Goal: Use online tool/utility: Utilize a website feature to perform a specific function

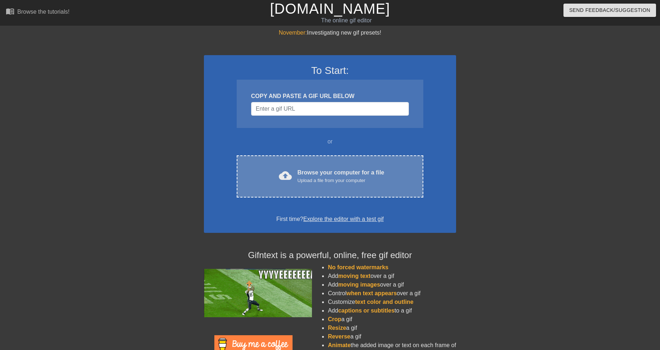
click at [319, 174] on div "Browse your computer for a file Upload a file from your computer" at bounding box center [340, 176] width 87 height 16
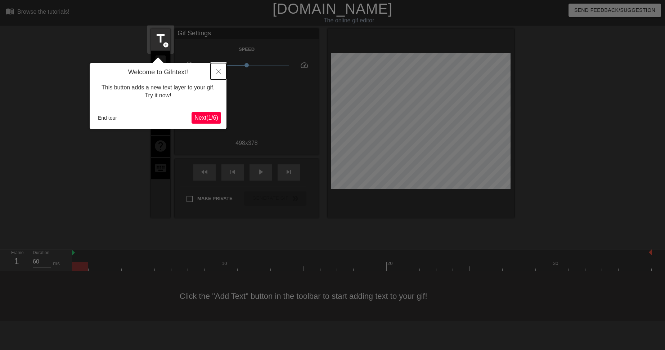
click at [217, 71] on icon "Close" at bounding box center [218, 71] width 5 height 5
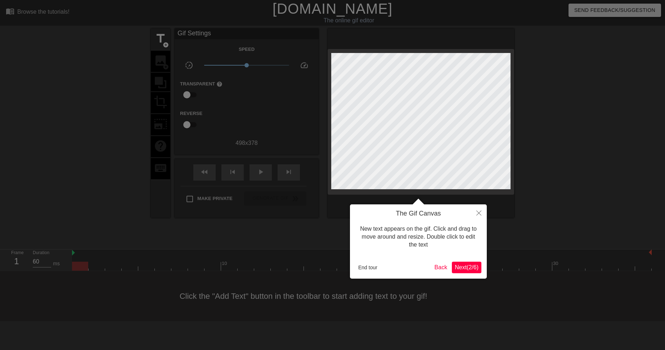
click at [464, 268] on span "Next ( 2 / 6 )" at bounding box center [467, 267] width 24 height 6
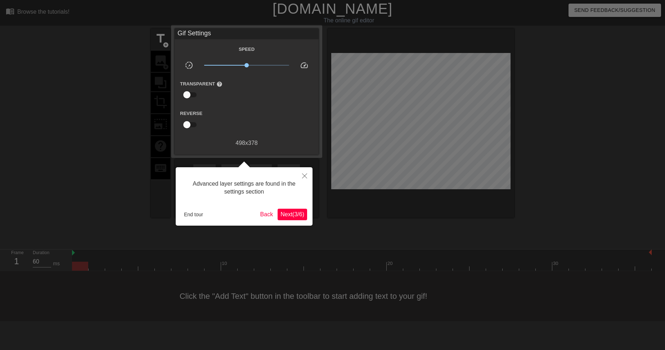
click at [285, 215] on span "Next ( 3 / 6 )" at bounding box center [293, 214] width 24 height 6
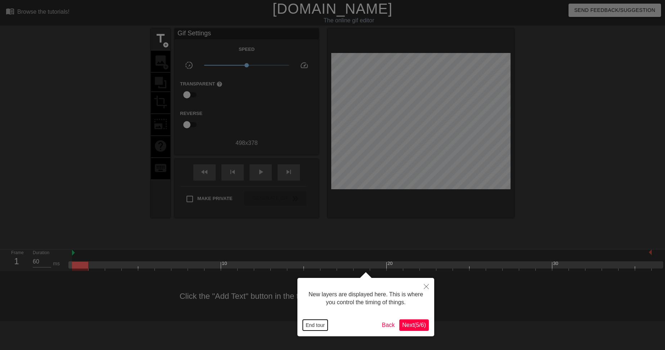
click at [317, 326] on button "End tour" at bounding box center [315, 324] width 25 height 11
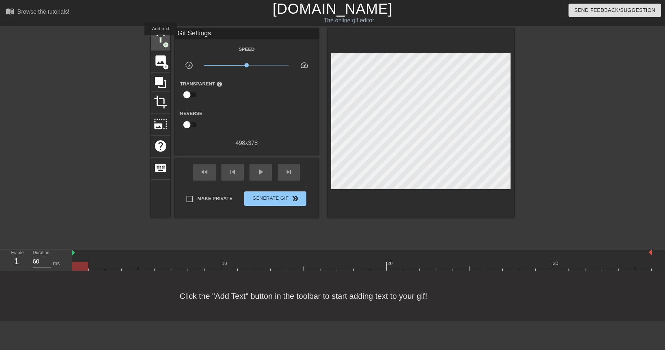
click at [161, 40] on span "title" at bounding box center [161, 39] width 14 height 14
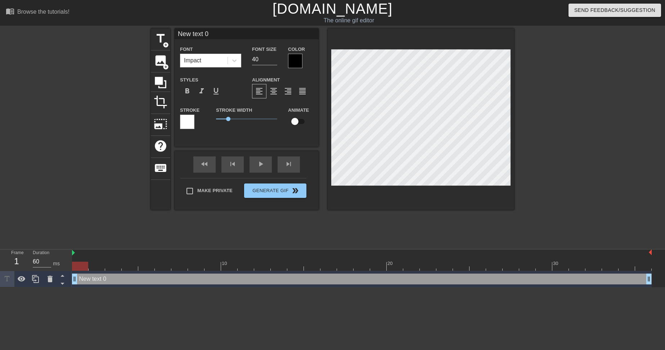
scroll to position [1, 2]
type input "B"
type textarea "B"
type input "BR"
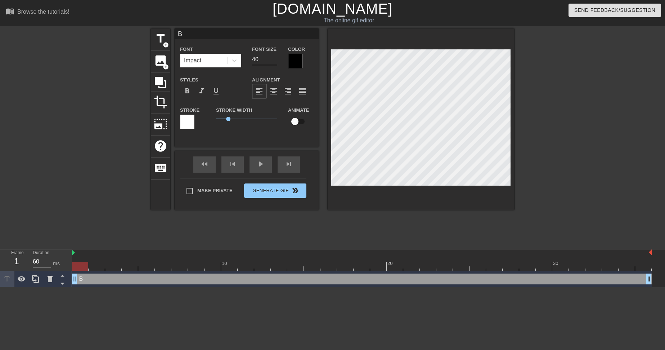
type textarea "BR"
type input "BRA"
type textarea "BRA"
type input "[PERSON_NAME]"
type textarea "[PERSON_NAME]"
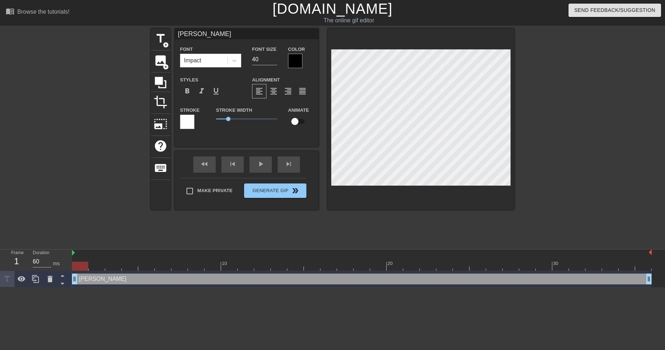
click at [98, 279] on div "[PERSON_NAME] drag_handle drag_handle" at bounding box center [362, 278] width 580 height 11
click at [83, 287] on html "menu_book Browse the tutorials! [DOMAIN_NAME] The online gif editor Send Feedba…" at bounding box center [332, 143] width 665 height 287
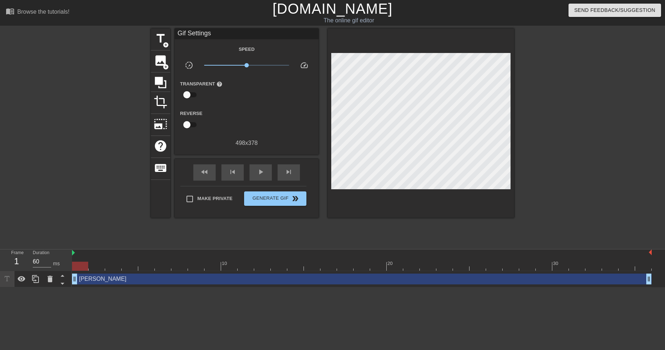
click at [125, 279] on div "[PERSON_NAME] drag_handle drag_handle" at bounding box center [362, 278] width 580 height 11
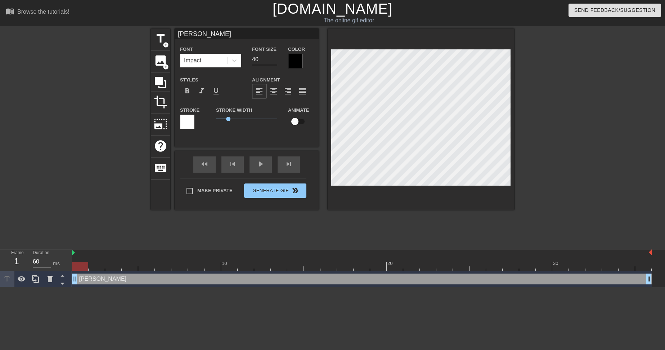
click at [190, 122] on div at bounding box center [187, 122] width 14 height 14
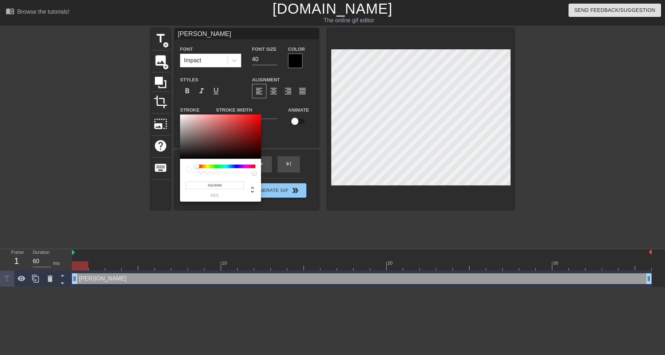
type input "#000000"
drag, startPoint x: 190, startPoint y: 130, endPoint x: 158, endPoint y: 191, distance: 68.5
click at [158, 191] on div "#000000 hex" at bounding box center [332, 177] width 665 height 355
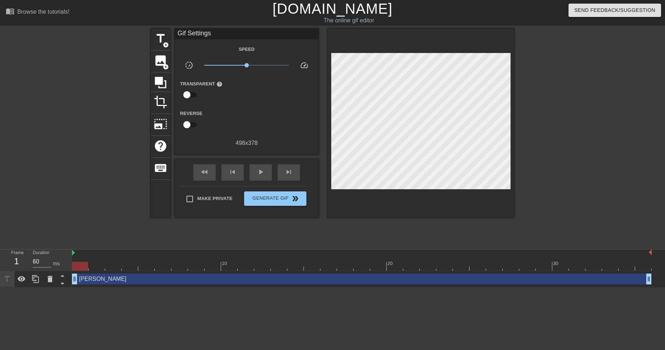
click at [219, 280] on div "[PERSON_NAME] drag_handle drag_handle" at bounding box center [362, 278] width 580 height 11
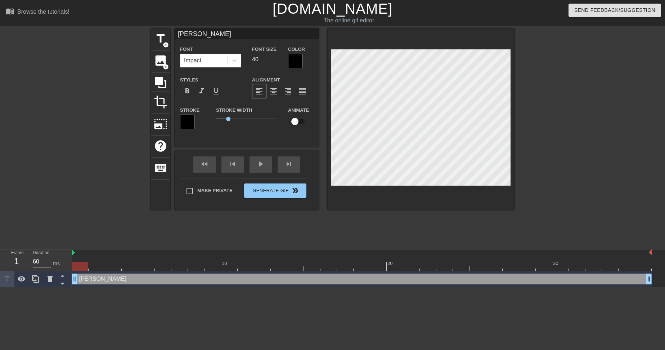
click at [293, 59] on div at bounding box center [295, 61] width 14 height 14
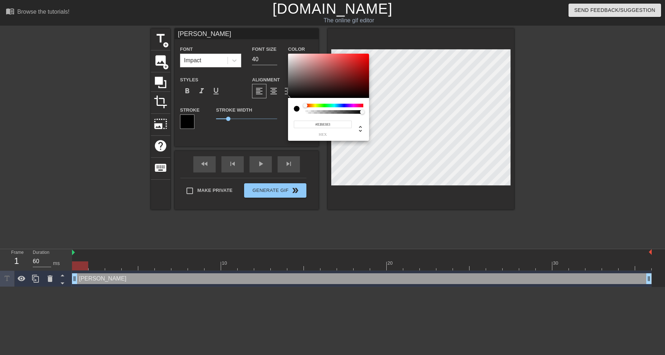
type input "#FFFFFF"
drag, startPoint x: 291, startPoint y: 60, endPoint x: 280, endPoint y: 44, distance: 19.5
click at [280, 44] on div "#FFFFFF hex" at bounding box center [332, 177] width 665 height 355
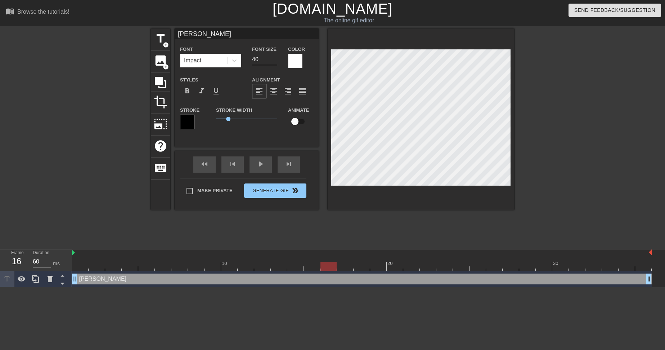
drag, startPoint x: 98, startPoint y: 269, endPoint x: 328, endPoint y: 272, distance: 230.5
click at [328, 272] on div "10 20 30 [PERSON_NAME] drag_handle drag_handle" at bounding box center [368, 268] width 593 height 38
drag, startPoint x: 327, startPoint y: 266, endPoint x: 291, endPoint y: 267, distance: 36.4
click at [291, 267] on div at bounding box center [295, 265] width 16 height 9
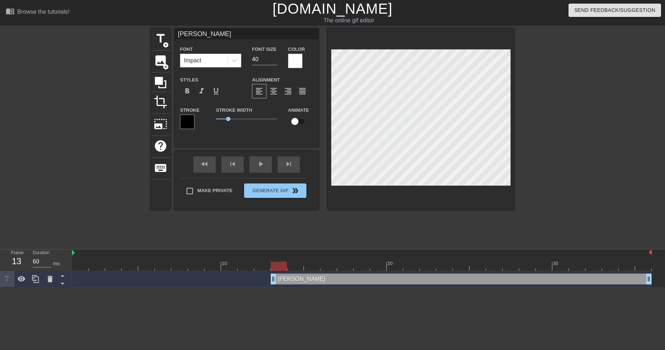
drag, startPoint x: 75, startPoint y: 280, endPoint x: 268, endPoint y: 278, distance: 192.7
click at [268, 278] on div "[PERSON_NAME] drag_handle drag_handle" at bounding box center [362, 278] width 580 height 11
click at [160, 80] on icon at bounding box center [161, 83] width 12 height 12
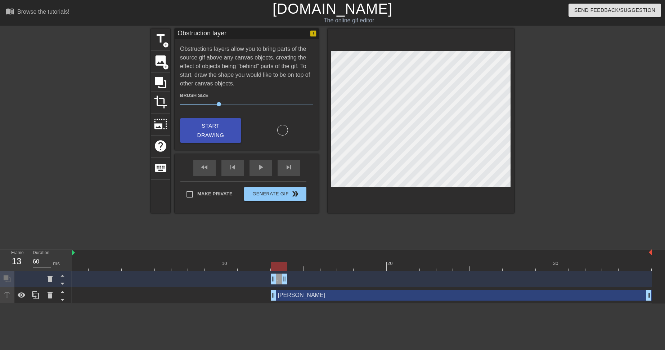
drag, startPoint x: 649, startPoint y: 277, endPoint x: 293, endPoint y: 279, distance: 356.6
click at [292, 285] on div "Obstruction layer drag_handle drag_handle" at bounding box center [362, 279] width 580 height 16
drag, startPoint x: 296, startPoint y: 264, endPoint x: 310, endPoint y: 264, distance: 13.3
click at [310, 264] on div at bounding box center [362, 265] width 580 height 9
drag, startPoint x: 285, startPoint y: 279, endPoint x: 297, endPoint y: 279, distance: 12.3
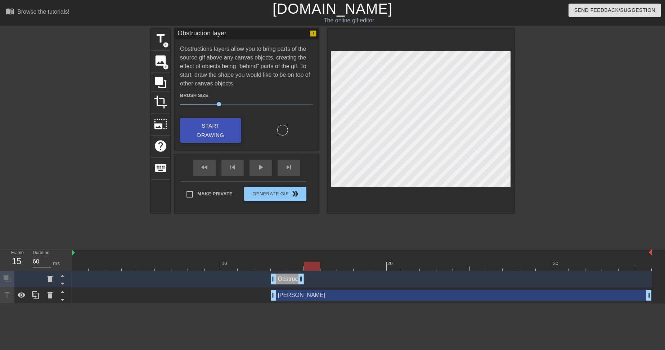
click at [312, 266] on div at bounding box center [362, 265] width 580 height 9
click at [161, 81] on icon at bounding box center [161, 83] width 12 height 12
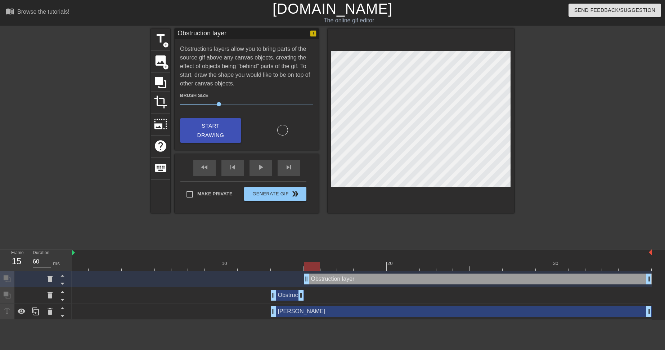
click at [330, 266] on div at bounding box center [362, 265] width 580 height 9
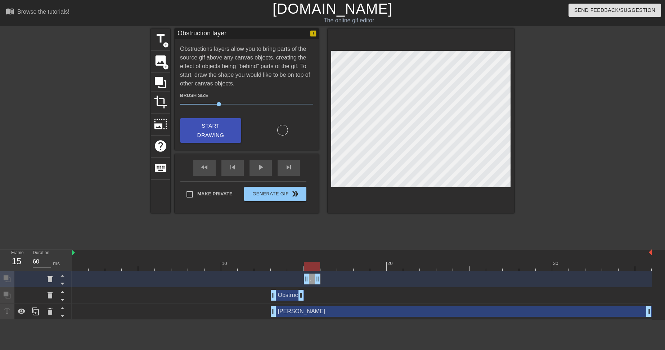
drag, startPoint x: 650, startPoint y: 279, endPoint x: 326, endPoint y: 279, distance: 324.1
click at [326, 279] on div "Obstruction layer drag_handle drag_handle" at bounding box center [362, 278] width 580 height 11
drag, startPoint x: 278, startPoint y: 265, endPoint x: 327, endPoint y: 266, distance: 48.6
click at [327, 266] on div at bounding box center [362, 265] width 580 height 9
click at [163, 82] on icon at bounding box center [161, 83] width 12 height 12
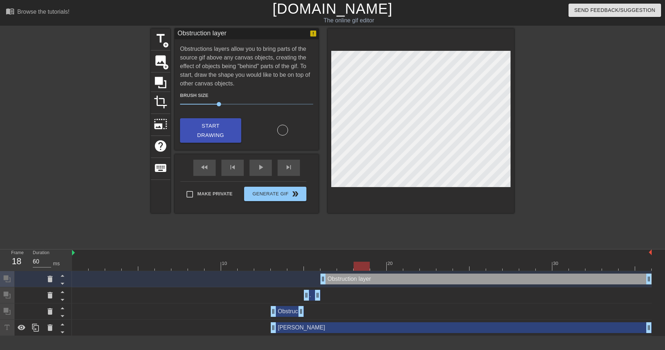
drag, startPoint x: 343, startPoint y: 265, endPoint x: 355, endPoint y: 266, distance: 12.6
click at [355, 266] on div at bounding box center [362, 265] width 580 height 9
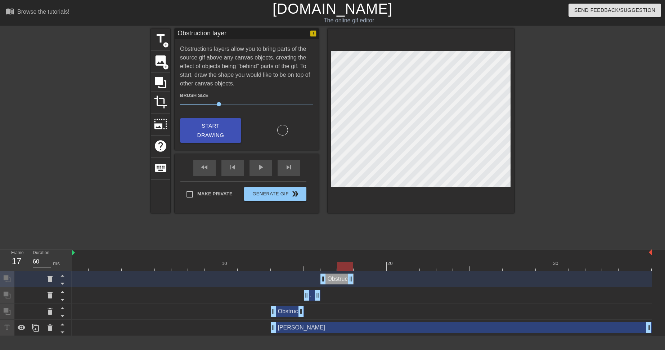
drag, startPoint x: 649, startPoint y: 278, endPoint x: 354, endPoint y: 279, distance: 295.3
click at [354, 279] on div "Obstruction layer drag_handle drag_handle" at bounding box center [362, 278] width 580 height 11
click at [362, 264] on div at bounding box center [362, 265] width 580 height 9
click at [160, 82] on icon at bounding box center [161, 83] width 12 height 12
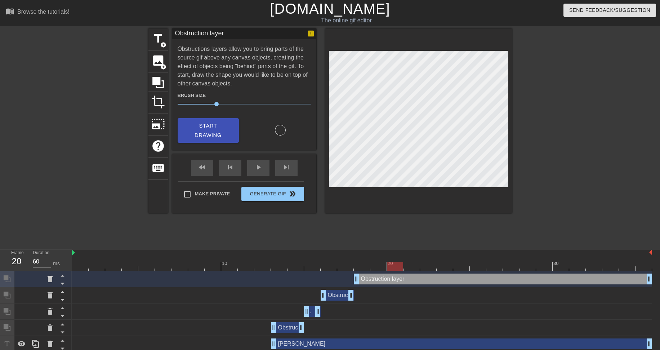
drag, startPoint x: 379, startPoint y: 264, endPoint x: 392, endPoint y: 266, distance: 13.1
click at [392, 266] on div at bounding box center [362, 265] width 580 height 9
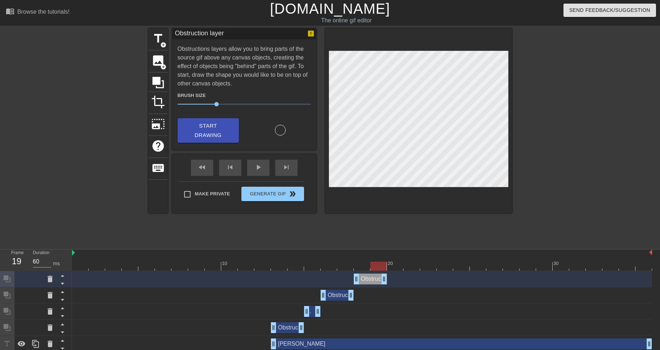
drag, startPoint x: 649, startPoint y: 278, endPoint x: 390, endPoint y: 289, distance: 259.2
click at [390, 289] on div "Obstruction layer drag_handle drag_handle Obstruction layer drag_handle drag_ha…" at bounding box center [366, 311] width 588 height 81
click at [396, 266] on div at bounding box center [362, 265] width 580 height 9
drag, startPoint x: 369, startPoint y: 265, endPoint x: 433, endPoint y: 264, distance: 64.1
click at [450, 273] on div "10 20 30 Obstruction layer drag_handle drag_handle Obstruction layer drag_handl…" at bounding box center [366, 300] width 588 height 103
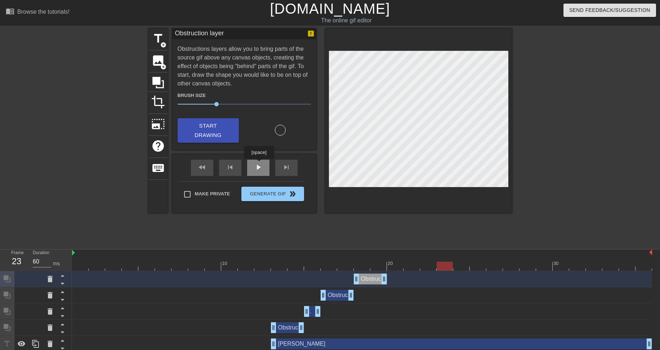
click at [259, 164] on div "play_arrow" at bounding box center [258, 168] width 22 height 16
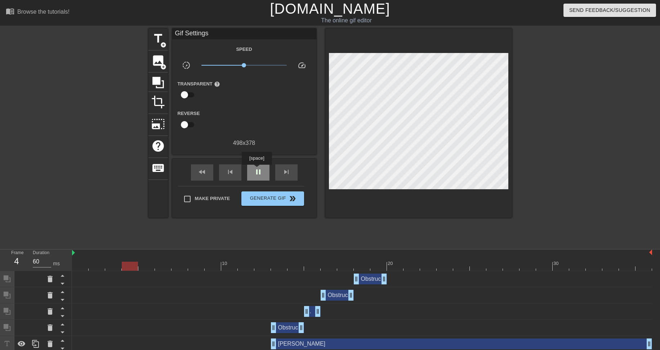
click at [256, 170] on span "pause" at bounding box center [258, 171] width 9 height 9
drag, startPoint x: 428, startPoint y: 268, endPoint x: 505, endPoint y: 267, distance: 76.7
click at [505, 267] on div at bounding box center [362, 265] width 580 height 9
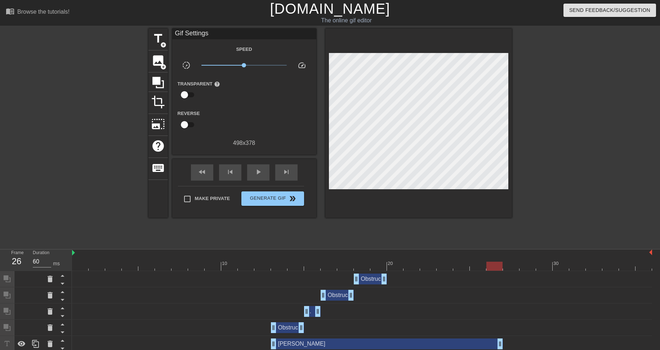
drag, startPoint x: 650, startPoint y: 345, endPoint x: 506, endPoint y: 339, distance: 143.8
click at [506, 339] on div "[PERSON_NAME] drag_handle drag_handle" at bounding box center [362, 343] width 580 height 11
click at [258, 196] on span "Generate Gif double_arrow" at bounding box center [272, 198] width 57 height 9
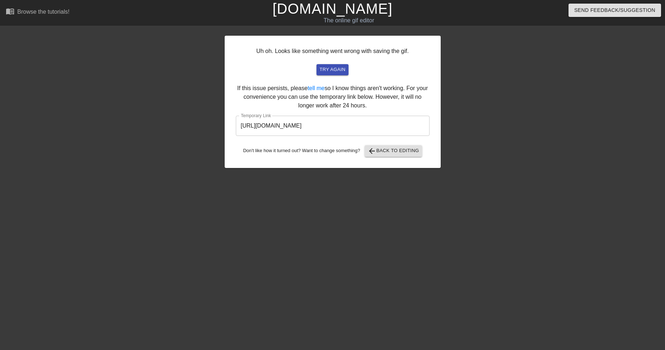
click at [310, 125] on input "[URL][DOMAIN_NAME]" at bounding box center [333, 126] width 194 height 20
